Goal: Information Seeking & Learning: Learn about a topic

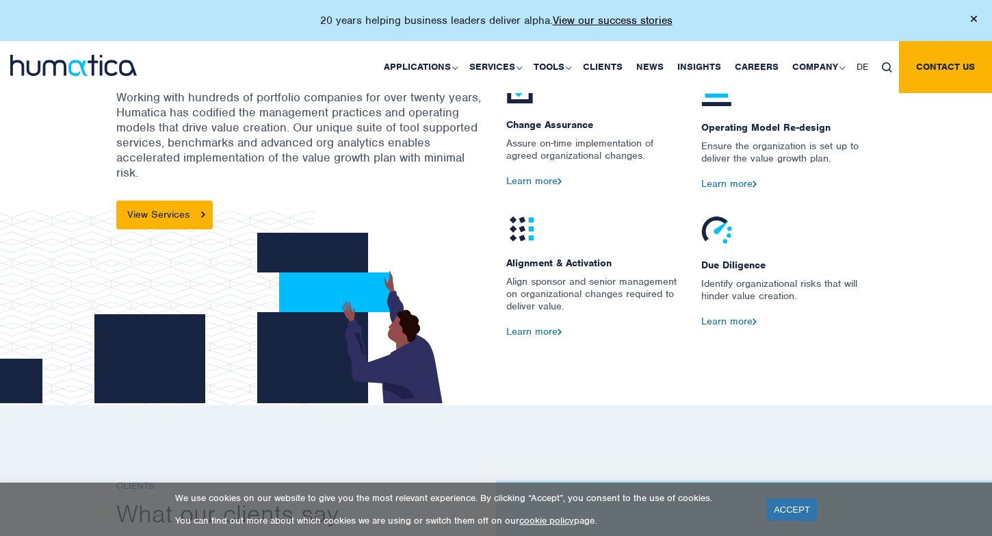
scroll to position [1766, 0]
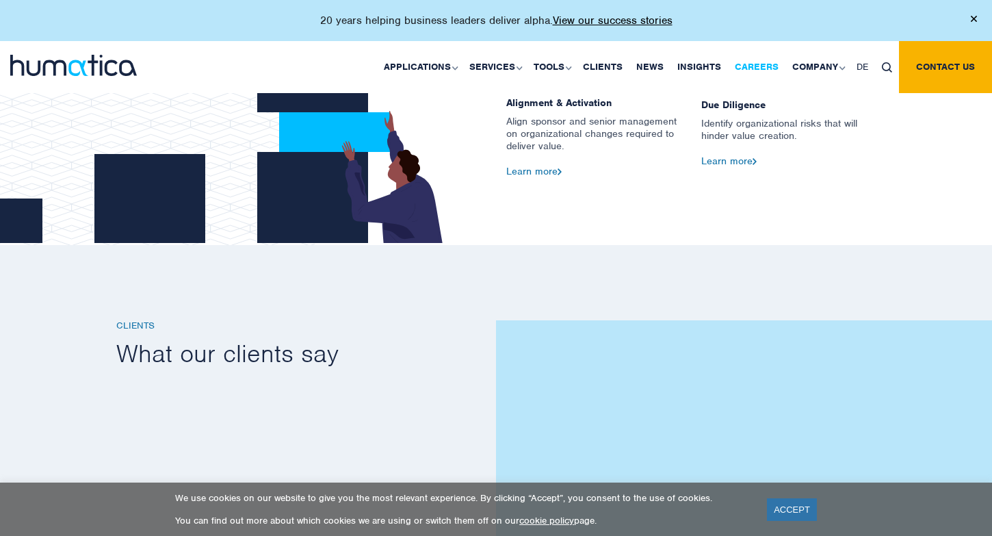
click at [757, 62] on link "Careers" at bounding box center [756, 67] width 57 height 52
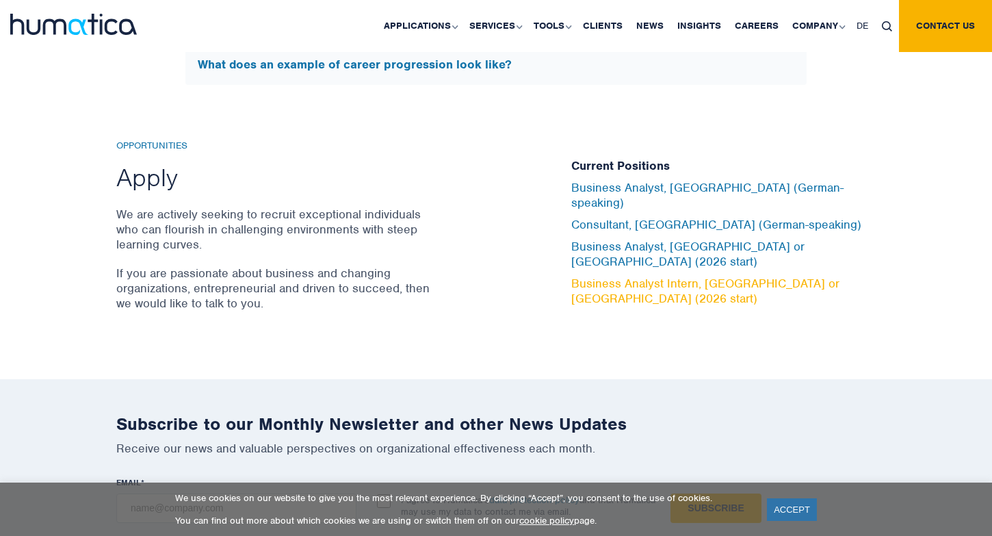
scroll to position [4486, 0]
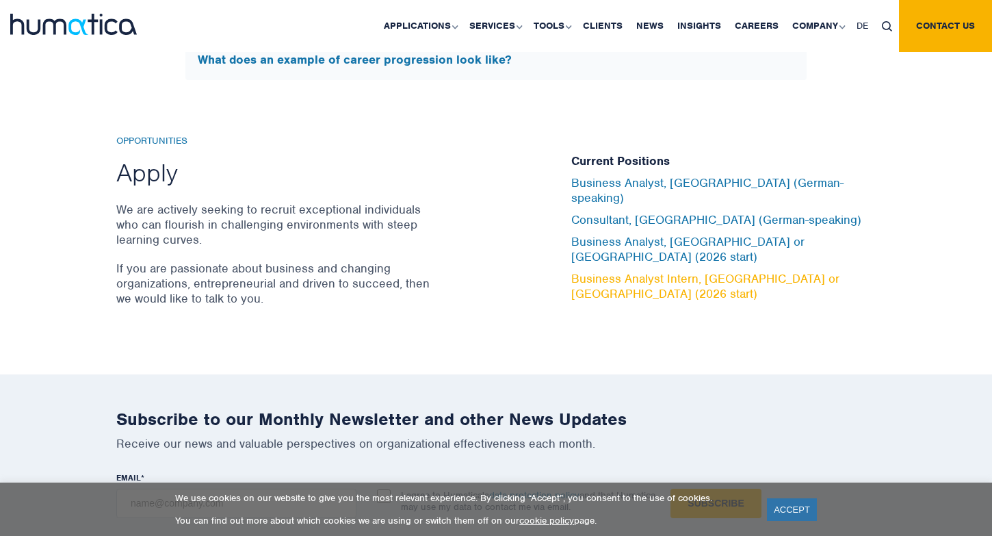
click at [642, 271] on link "Business Analyst Intern, London or Munich (2026 start)" at bounding box center [705, 286] width 268 height 30
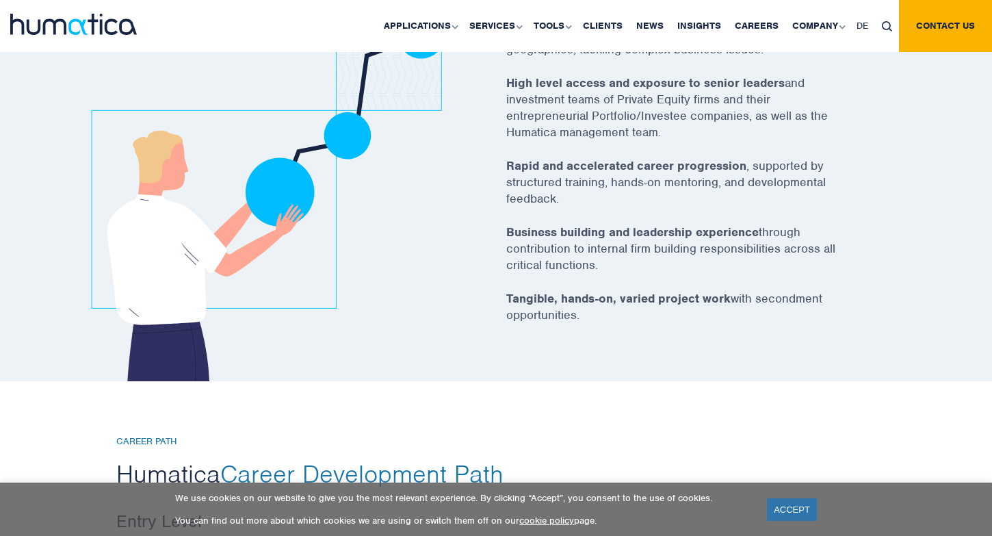
scroll to position [2167, 0]
